Goal: Task Accomplishment & Management: Complete application form

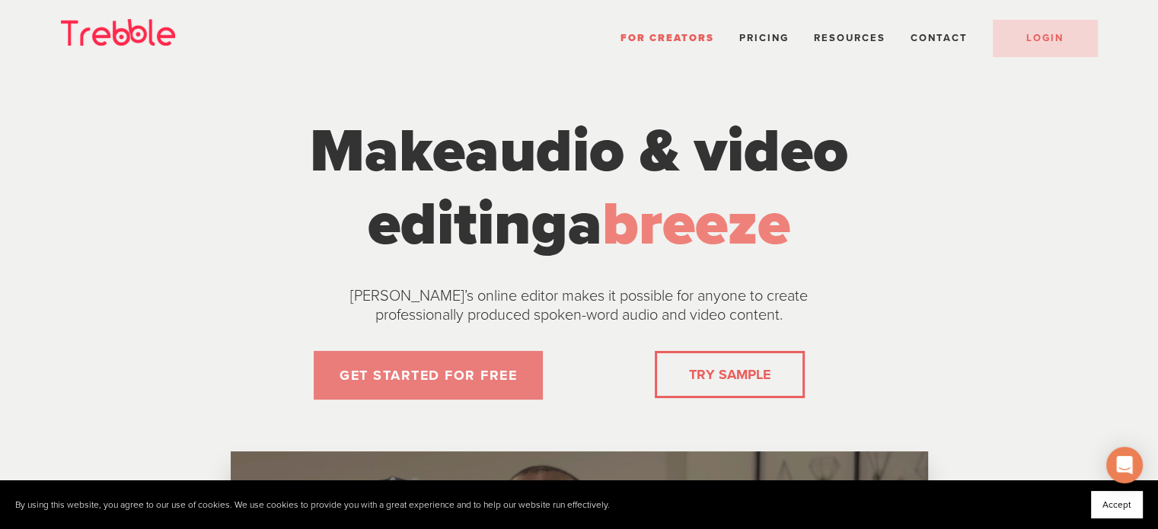
click at [460, 375] on link "GET STARTED FOR FREE" at bounding box center [428, 375] width 229 height 49
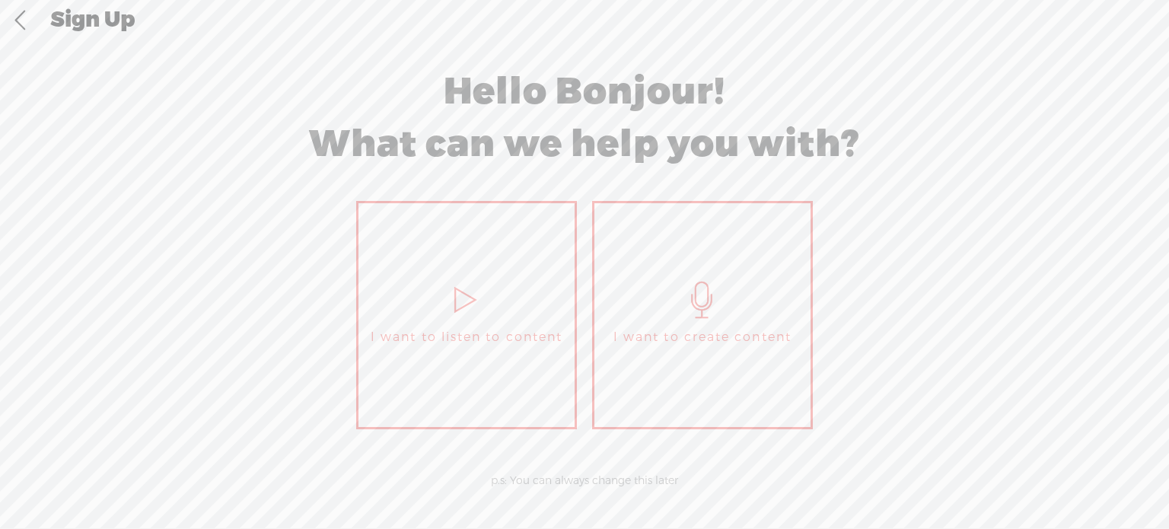
click at [722, 326] on span "I want to create content" at bounding box center [702, 337] width 178 height 23
